Goal: Transaction & Acquisition: Purchase product/service

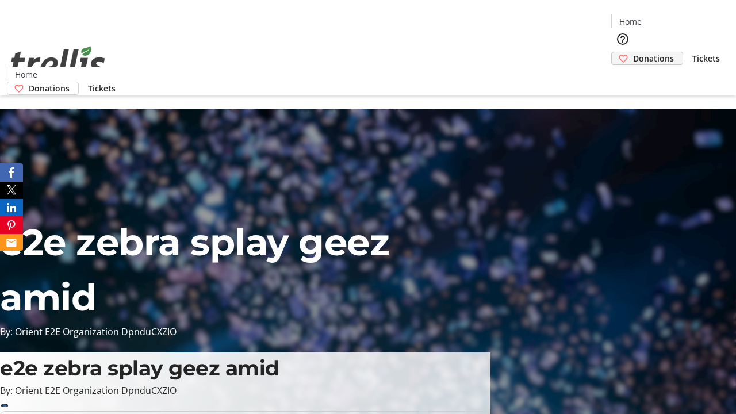
click at [633, 52] on span "Donations" at bounding box center [653, 58] width 41 height 12
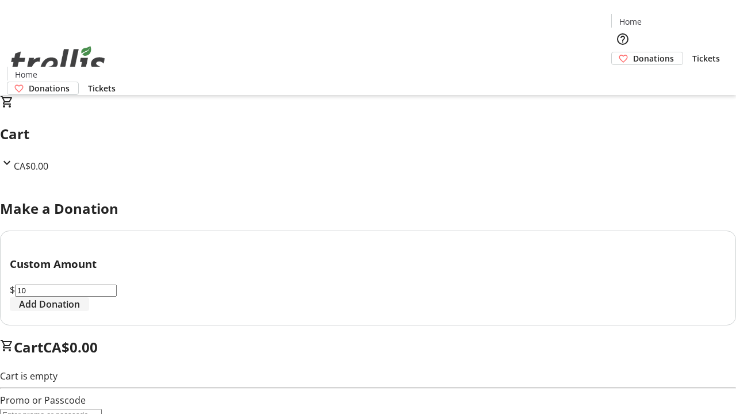
click at [80, 311] on span "Add Donation" at bounding box center [49, 304] width 61 height 14
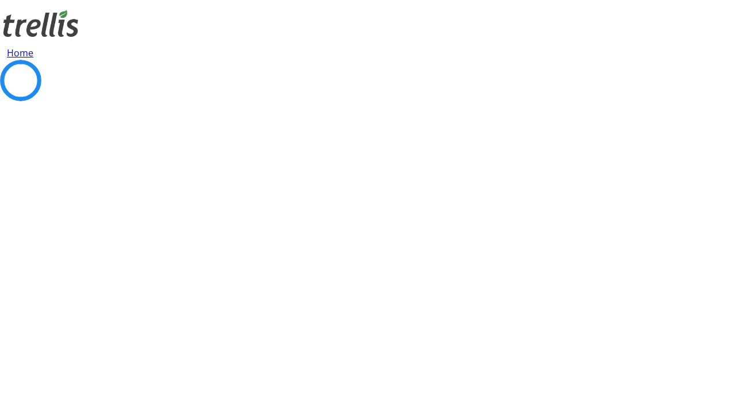
select select "CA"
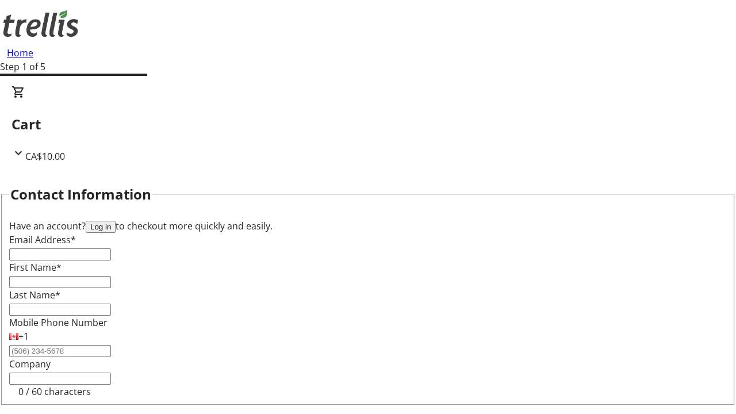
click at [116, 221] on button "Log in" at bounding box center [101, 227] width 30 height 12
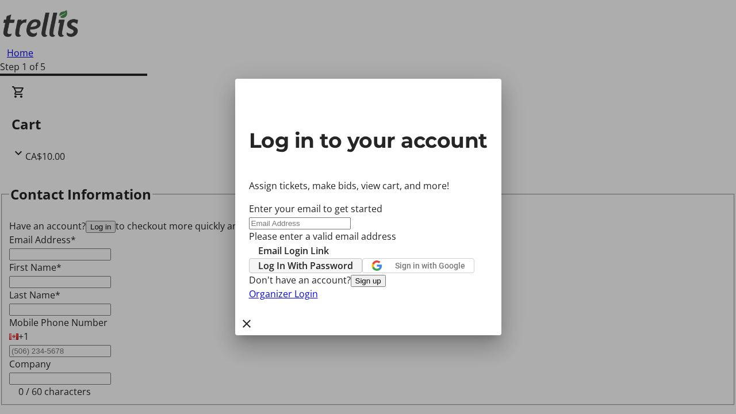
click at [353, 259] on span "Log In With Password" at bounding box center [305, 266] width 95 height 14
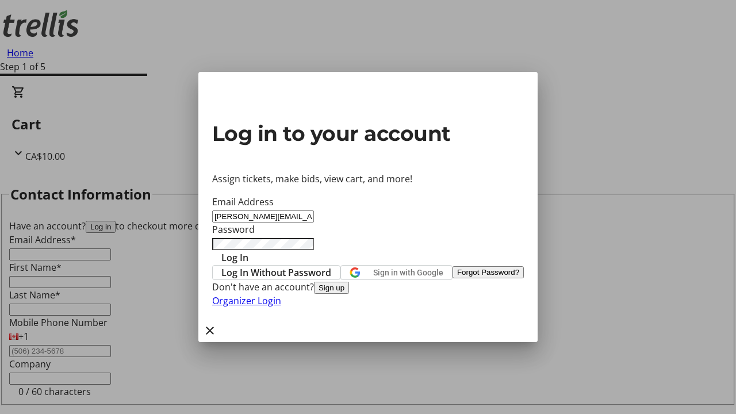
type input "[PERSON_NAME][EMAIL_ADDRESS][DOMAIN_NAME]"
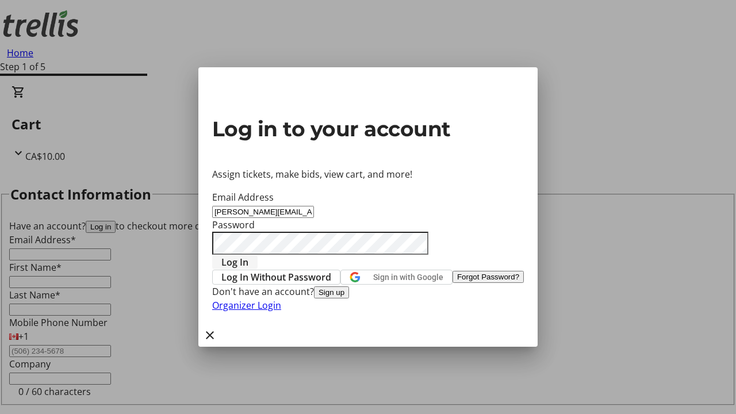
click at [248, 255] on span "Log In" at bounding box center [234, 262] width 27 height 14
